Goal: Information Seeking & Learning: Learn about a topic

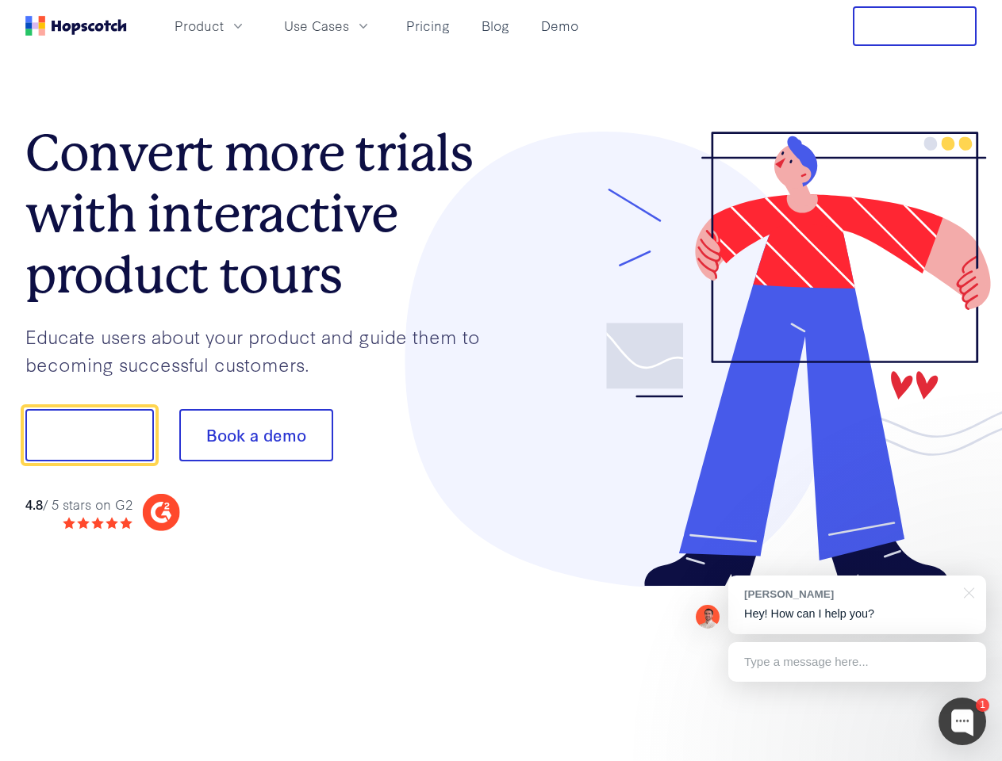
click at [501, 381] on div at bounding box center [739, 360] width 476 height 456
click at [224, 25] on span "Product" at bounding box center [199, 26] width 49 height 20
click at [349, 25] on span "Use Cases" at bounding box center [316, 26] width 65 height 20
click at [915, 26] on button "Free Trial" at bounding box center [915, 26] width 124 height 40
click at [89, 435] on button "Show me!" at bounding box center [89, 435] width 129 height 52
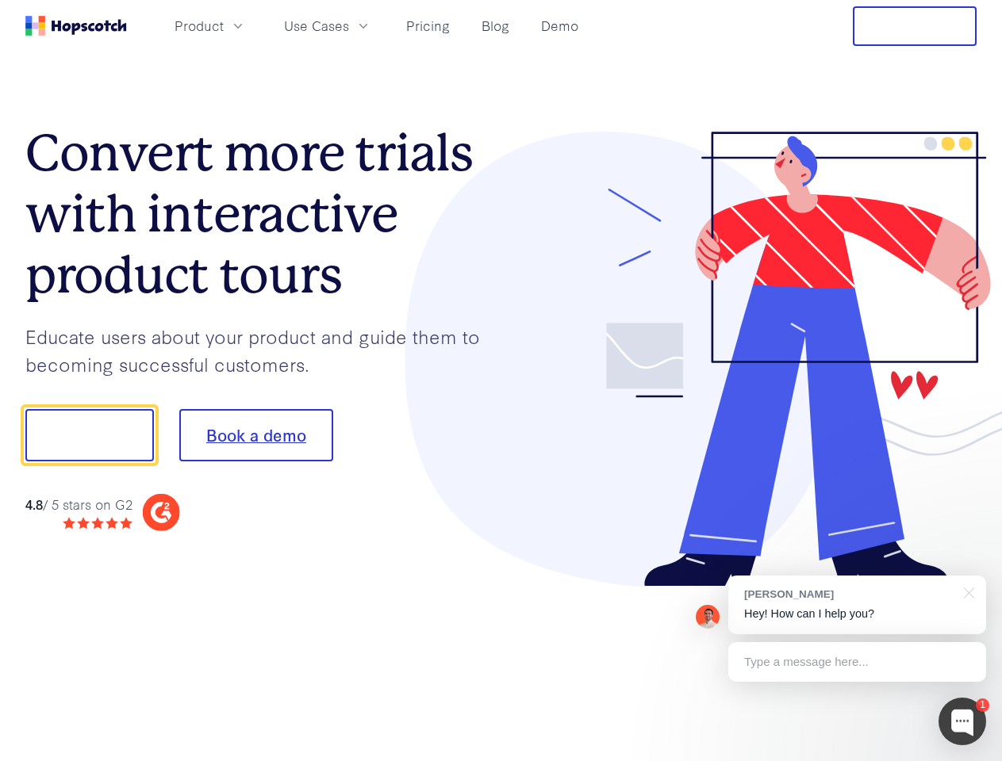
click at [255, 435] on button "Book a demo" at bounding box center [256, 435] width 154 height 52
click at [962, 722] on div at bounding box center [962, 722] width 48 height 48
click at [857, 605] on div "[PERSON_NAME] Hey! How can I help you?" at bounding box center [857, 605] width 258 height 59
click at [966, 592] on div at bounding box center [837, 433] width 297 height 529
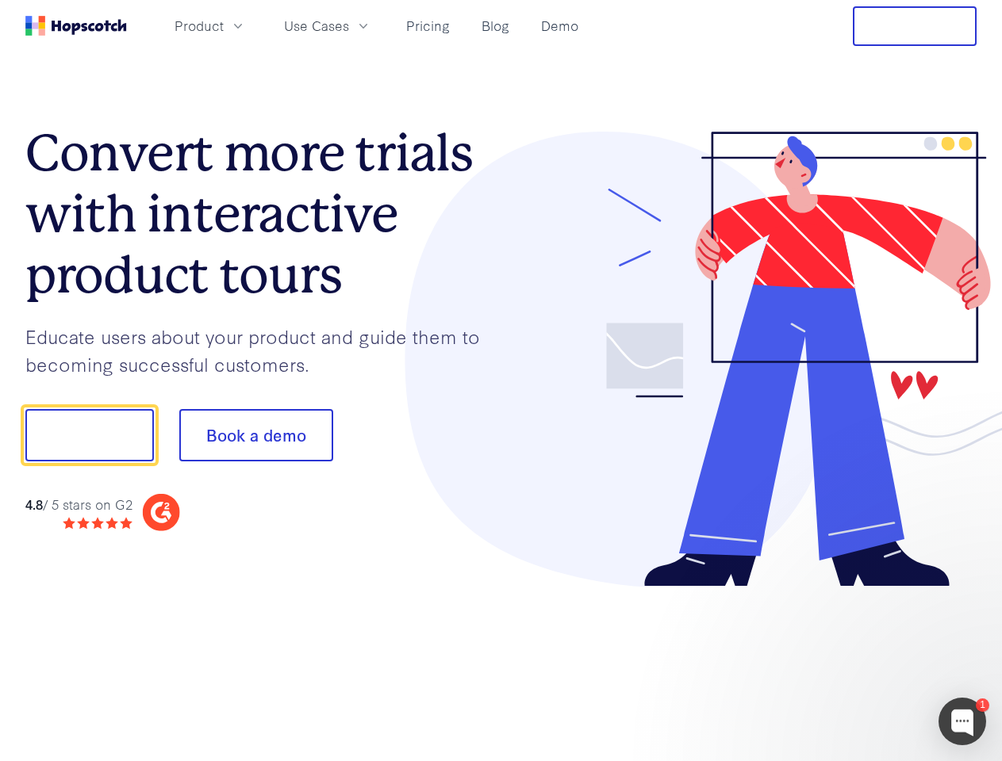
click at [857, 662] on div at bounding box center [837, 540] width 297 height 316
